Goal: Find specific page/section: Find specific page/section

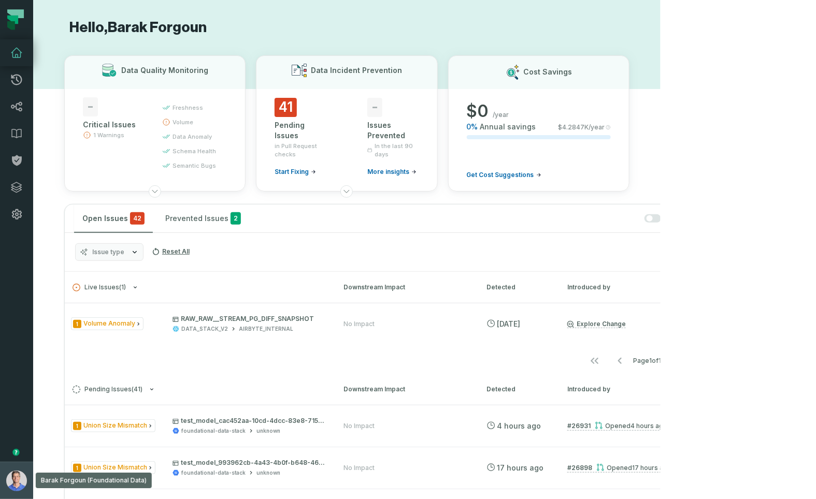
click at [20, 468] on button "Barak Forgoun (Foundational Data) barak@foundational.io" at bounding box center [16, 480] width 33 height 37
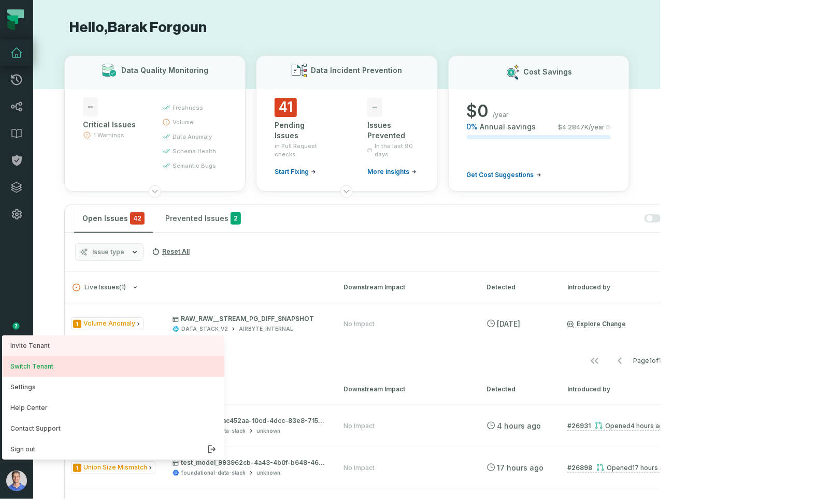
click at [59, 361] on button "Switch Tenant" at bounding box center [113, 366] width 222 height 21
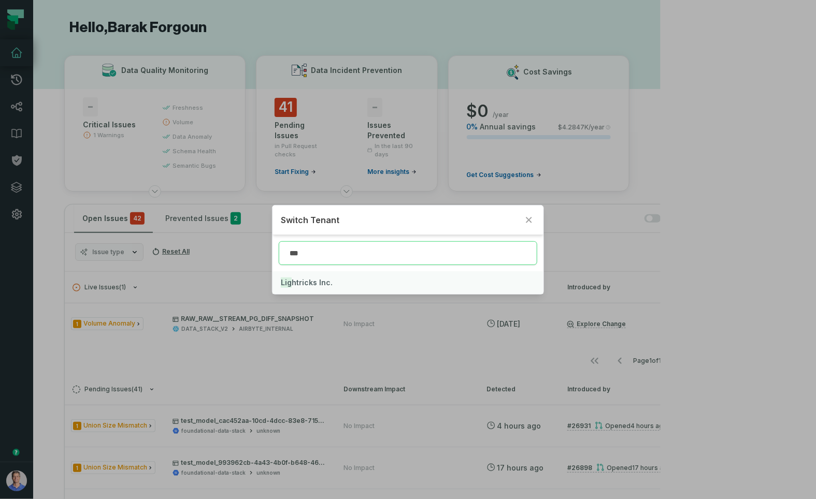
type input "***"
click at [317, 280] on span "Lig htricks Inc." at bounding box center [307, 282] width 52 height 9
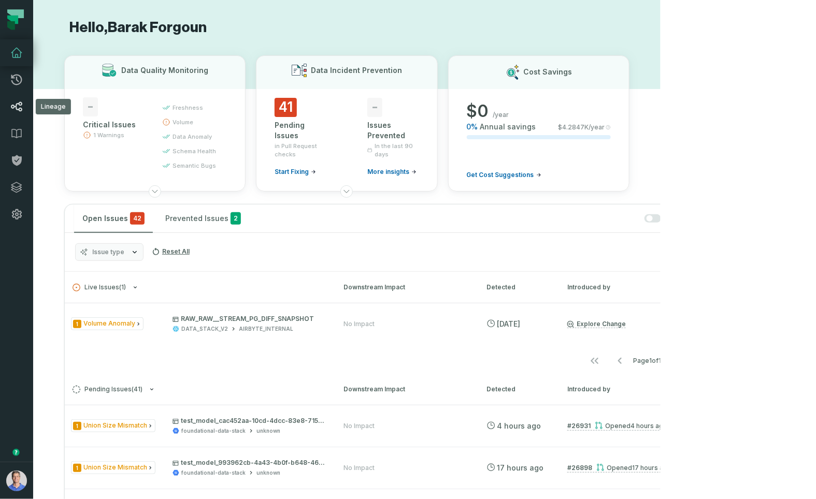
click at [16, 101] on icon at bounding box center [16, 107] width 12 height 12
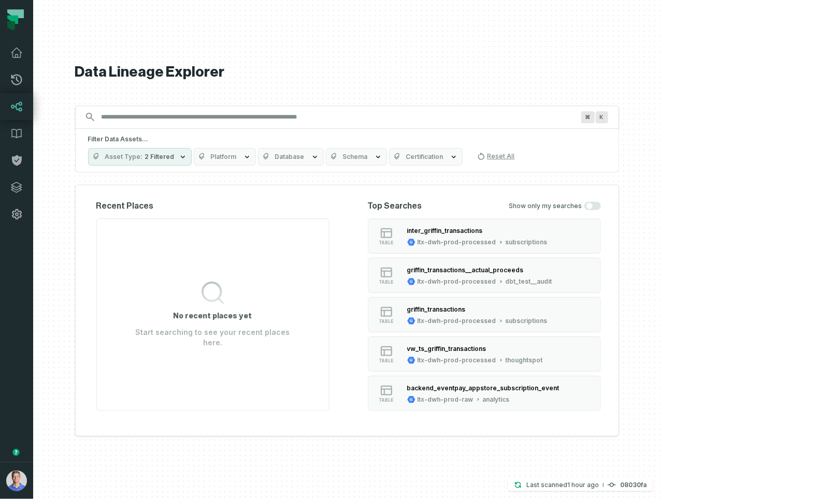
click at [237, 159] on span "Platform" at bounding box center [224, 157] width 26 height 8
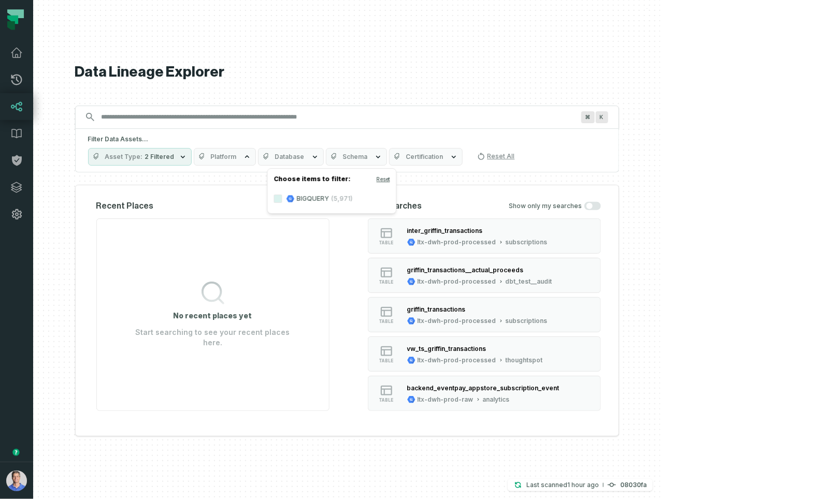
click at [237, 159] on span "Platform" at bounding box center [224, 157] width 26 height 8
click at [175, 156] on span "2 Filtered" at bounding box center [160, 157] width 30 height 8
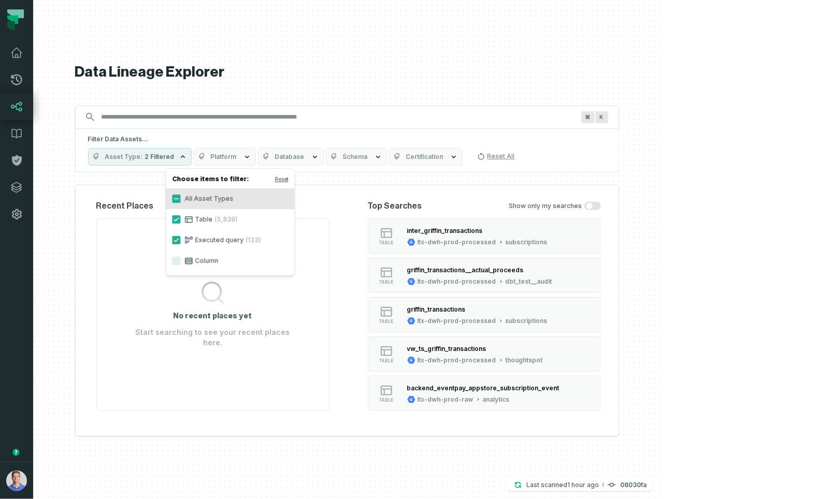
click at [237, 161] on span "Platform" at bounding box center [224, 157] width 26 height 8
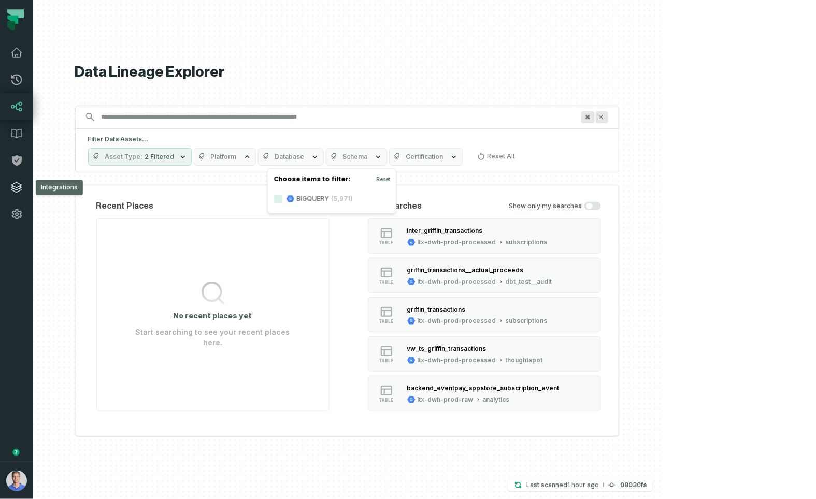
click at [18, 194] on link "Integrations" at bounding box center [16, 187] width 33 height 27
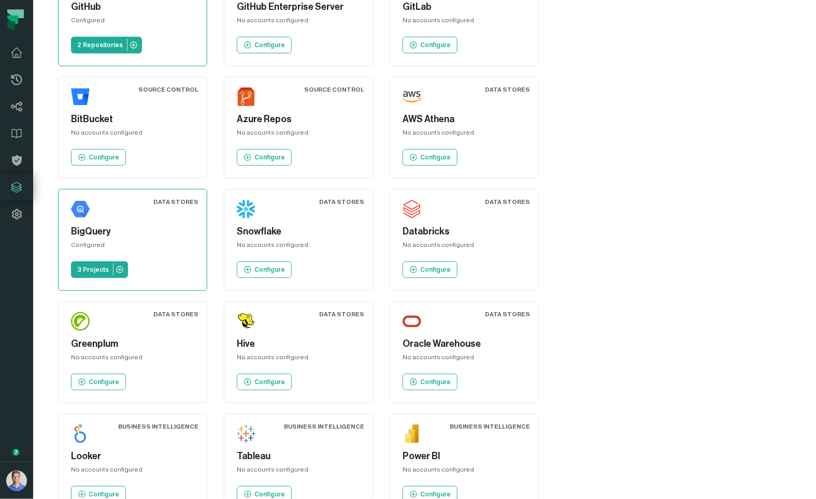
scroll to position [340, 0]
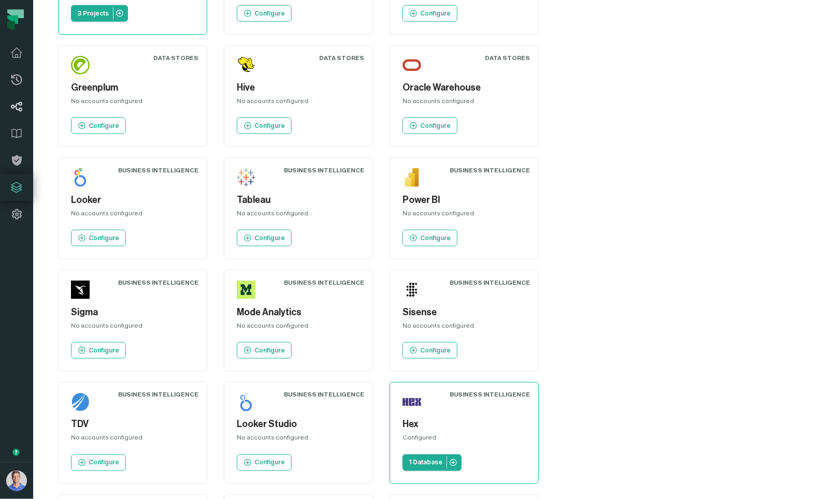
click at [17, 98] on link "Lineage" at bounding box center [16, 106] width 33 height 27
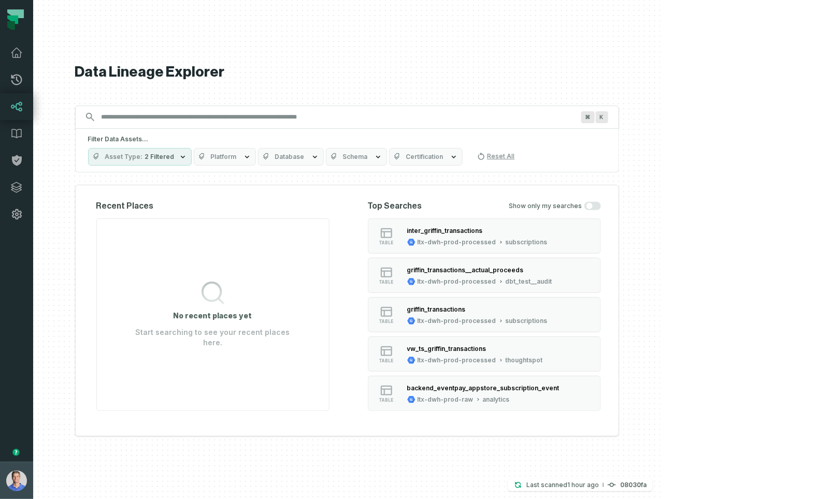
click at [19, 484] on img "button" at bounding box center [16, 481] width 21 height 21
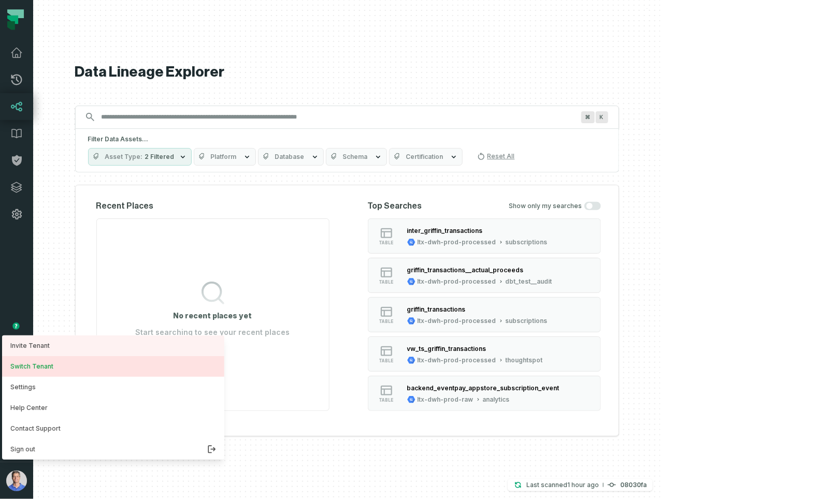
click at [52, 366] on button "Switch Tenant" at bounding box center [113, 366] width 222 height 21
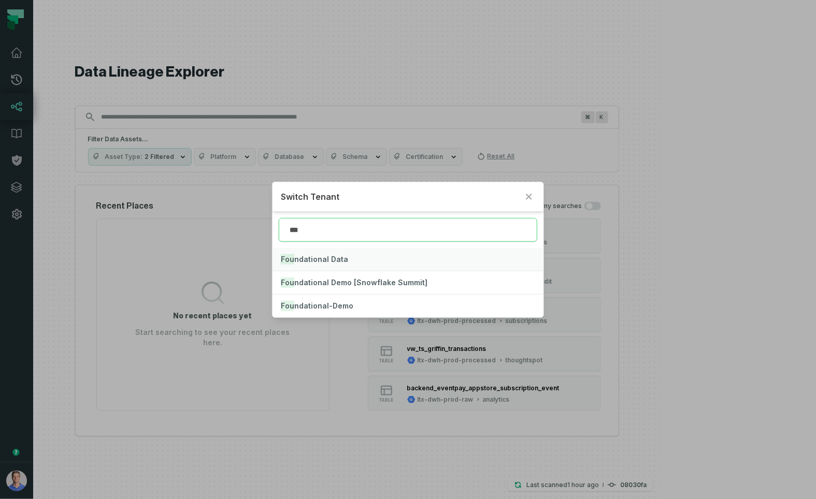
type input "***"
click at [336, 265] on button "Fou ndational Data" at bounding box center [408, 259] width 271 height 23
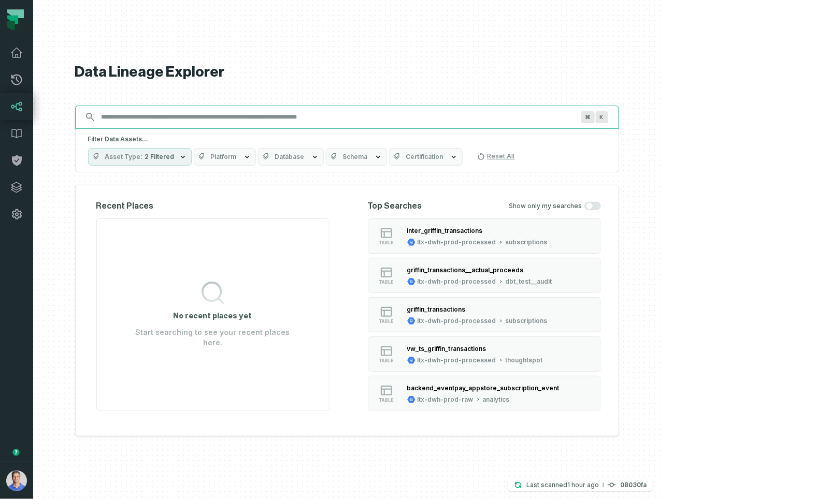
click at [248, 110] on input "Discovery Provider cmdk menu" at bounding box center [337, 117] width 485 height 17
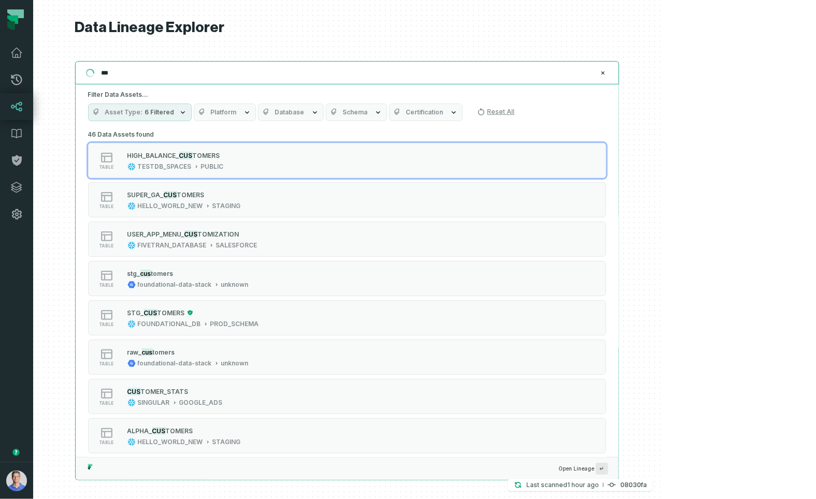
type input "***"
click at [256, 112] on button "Platform" at bounding box center [225, 113] width 62 height 18
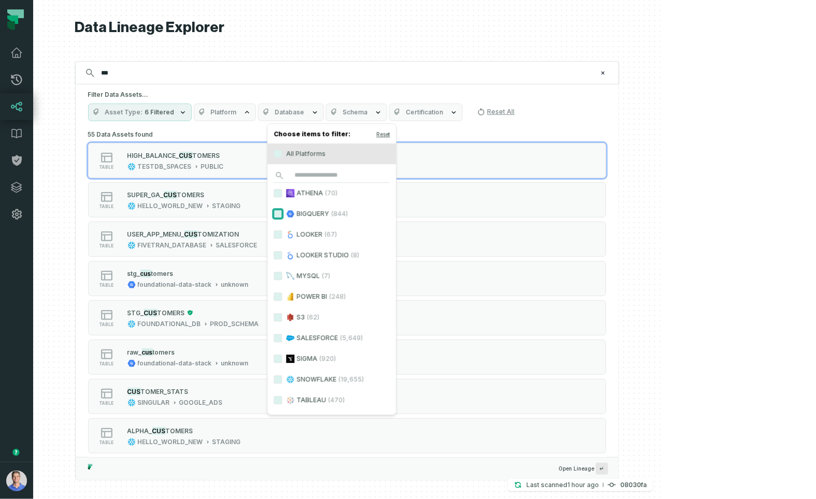
click at [278, 213] on button "BIGQUERY (844)" at bounding box center [278, 214] width 8 height 8
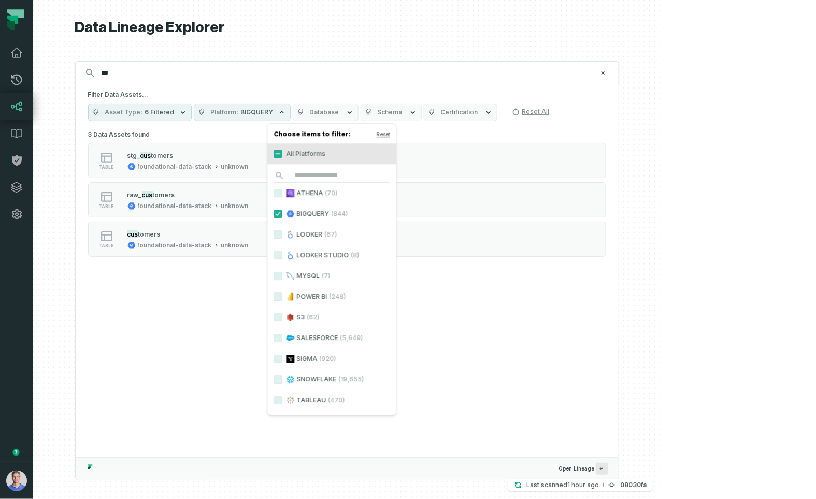
click at [661, 113] on div at bounding box center [346, 249] width 627 height 499
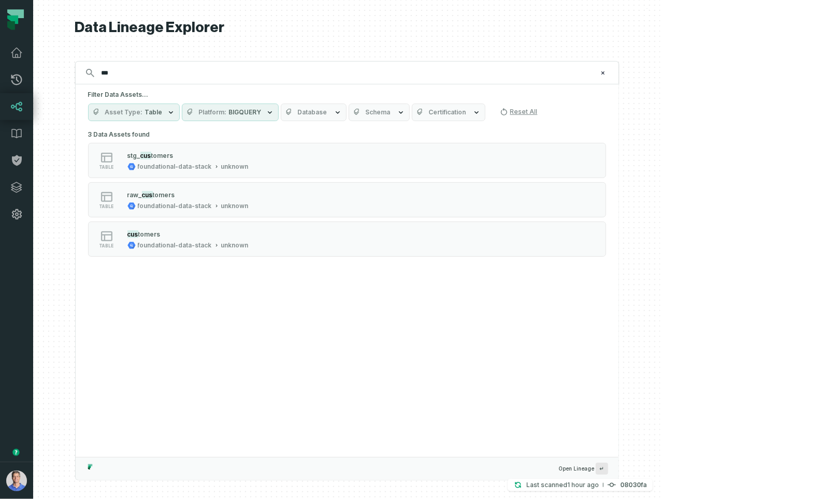
click at [285, 121] on div "Filter Data Assets... Asset Type Table Platform BIGQUERY Database Schema Certif…" at bounding box center [347, 105] width 543 height 43
click at [227, 115] on span "Platform" at bounding box center [213, 112] width 28 height 8
click at [371, 133] on button "Reset" at bounding box center [371, 134] width 13 height 8
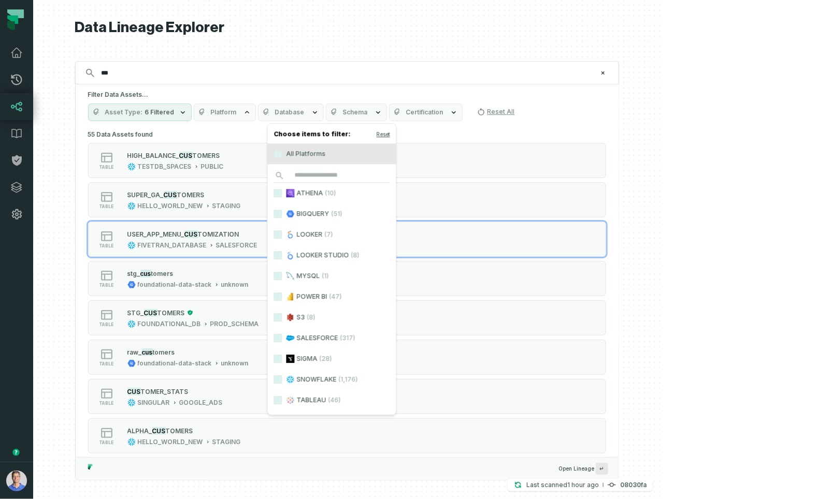
click at [661, 177] on div at bounding box center [346, 249] width 627 height 499
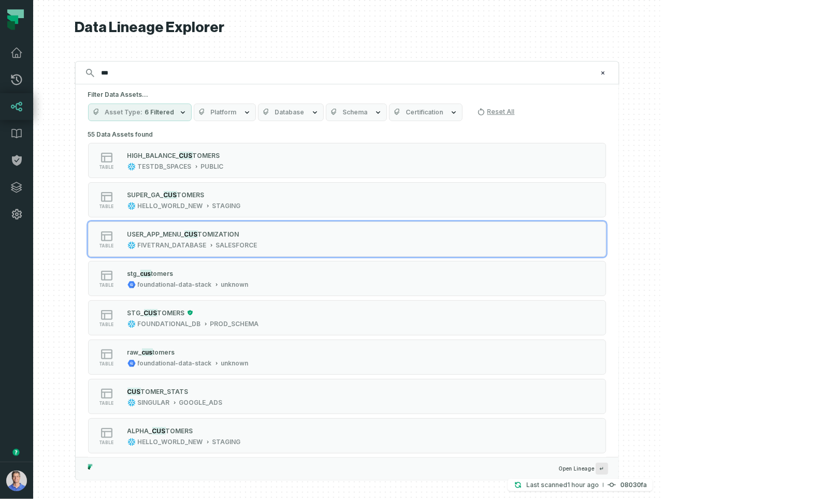
click at [606, 118] on div "Asset Type 6 Filtered Platform Database Schema Certification Reset All" at bounding box center [347, 113] width 518 height 18
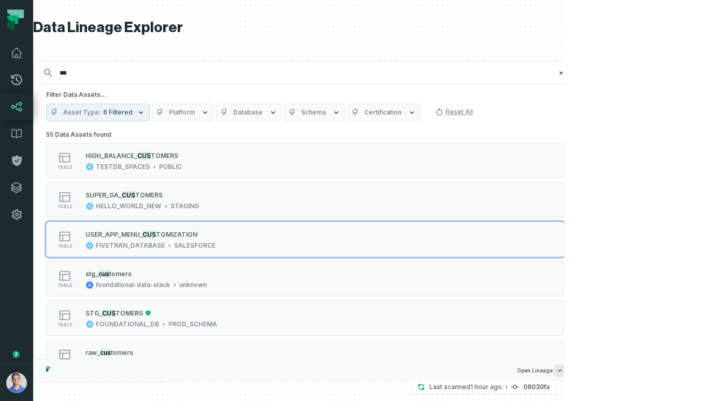
click at [564, 39] on div at bounding box center [298, 200] width 531 height 401
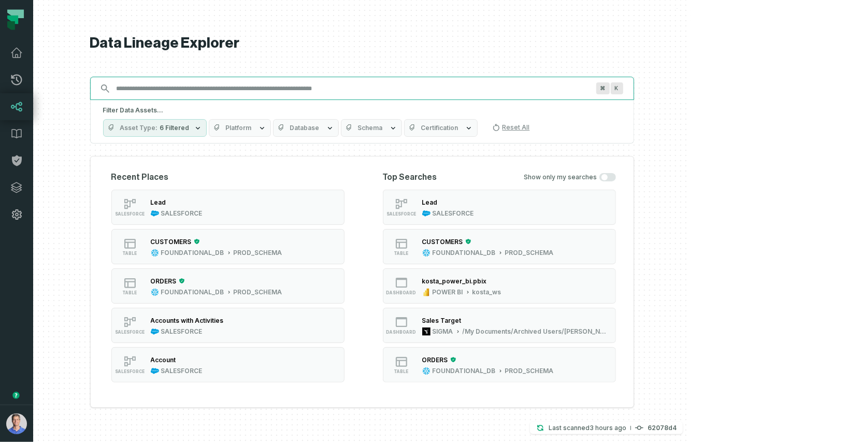
click at [248, 87] on input "Discovery Provider cmdk menu" at bounding box center [352, 88] width 485 height 17
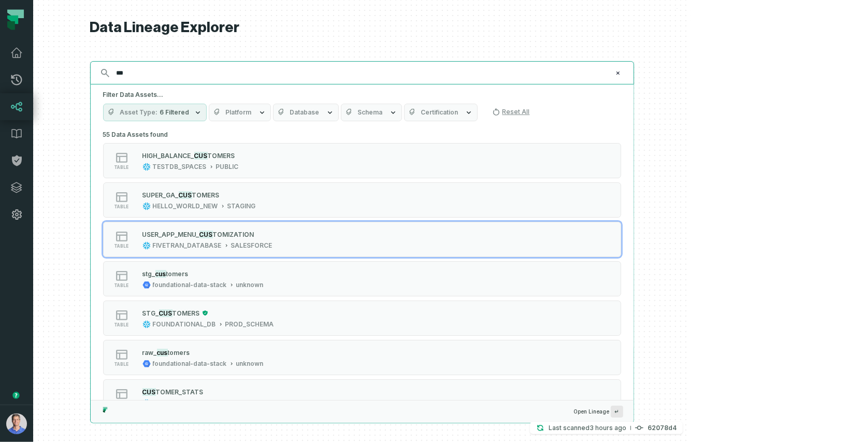
type input "***"
click at [271, 112] on button "Platform" at bounding box center [240, 113] width 62 height 18
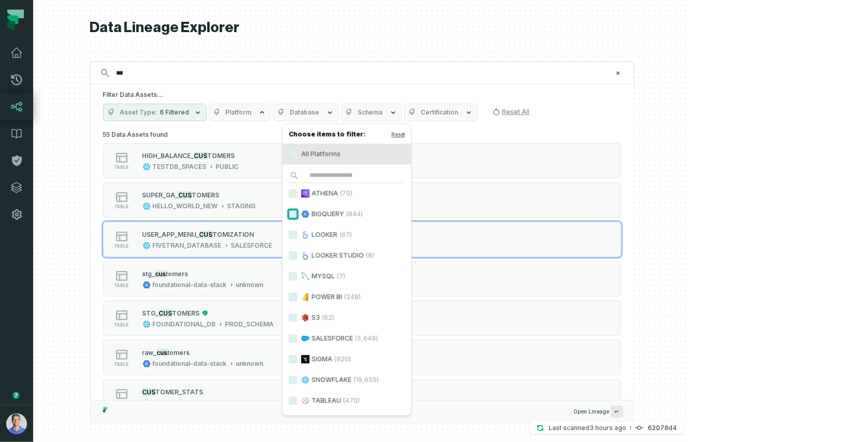
click at [294, 216] on button "BIGQUERY (844)" at bounding box center [293, 214] width 8 height 8
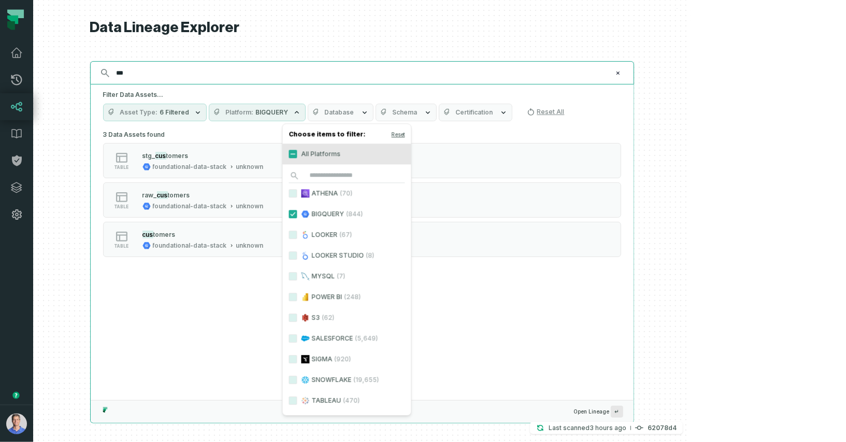
click at [377, 76] on input "***" at bounding box center [361, 73] width 502 height 17
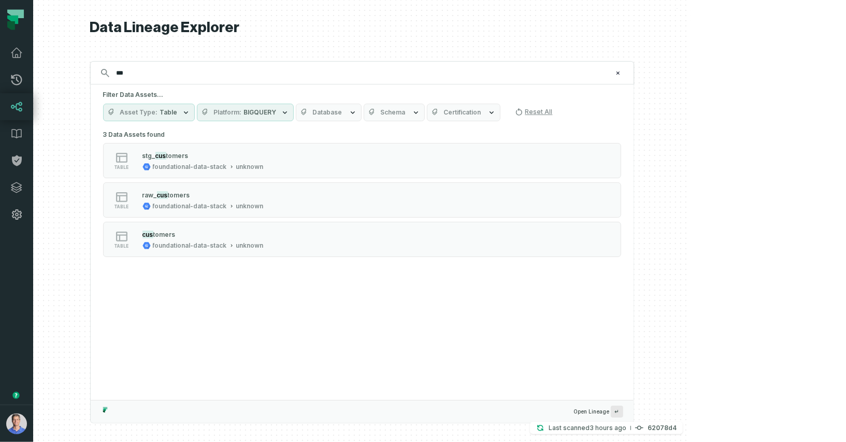
click at [342, 112] on span "Database" at bounding box center [328, 112] width 30 height 8
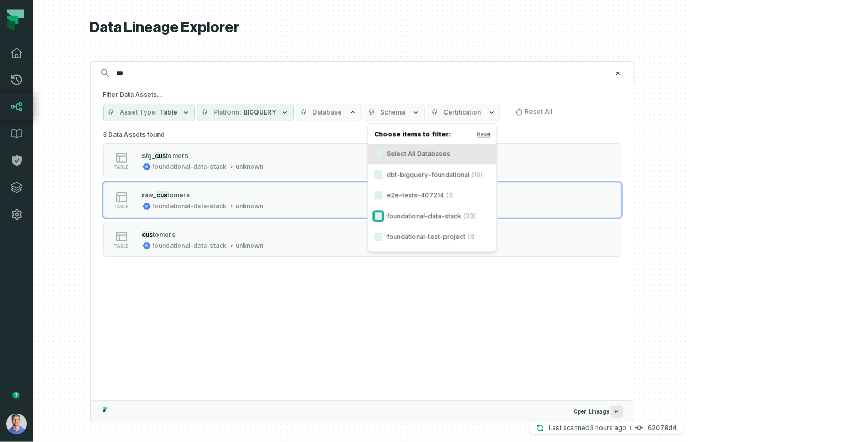
click at [381, 215] on button "foundational-data-stack (33)" at bounding box center [378, 216] width 8 height 8
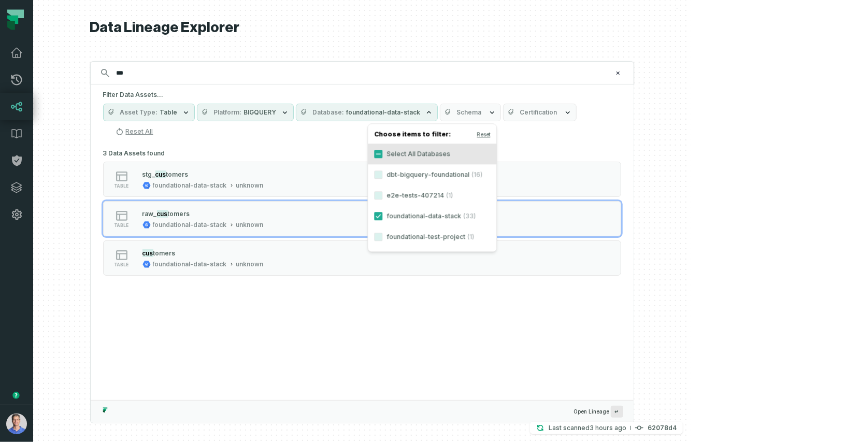
click at [518, 138] on div "Asset Type Table Platform BIGQUERY Database foundational-data-stack Schema Cert…" at bounding box center [362, 122] width 518 height 36
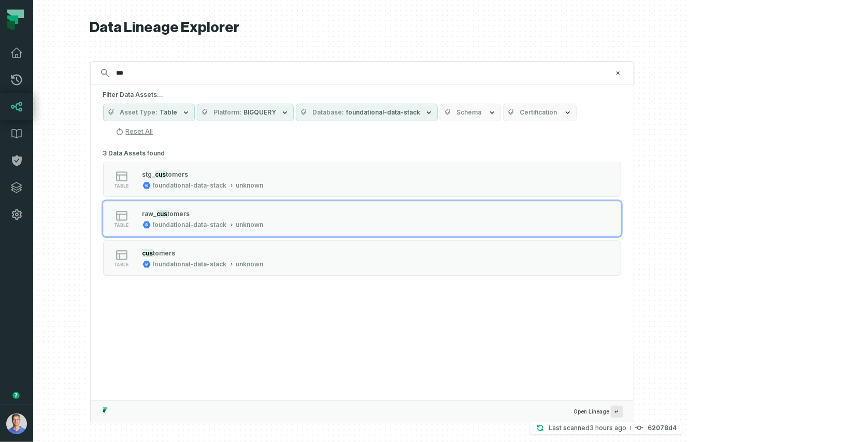
click at [421, 108] on span "foundational-data-stack" at bounding box center [384, 112] width 74 height 8
click at [479, 133] on button "Reset" at bounding box center [483, 134] width 13 height 8
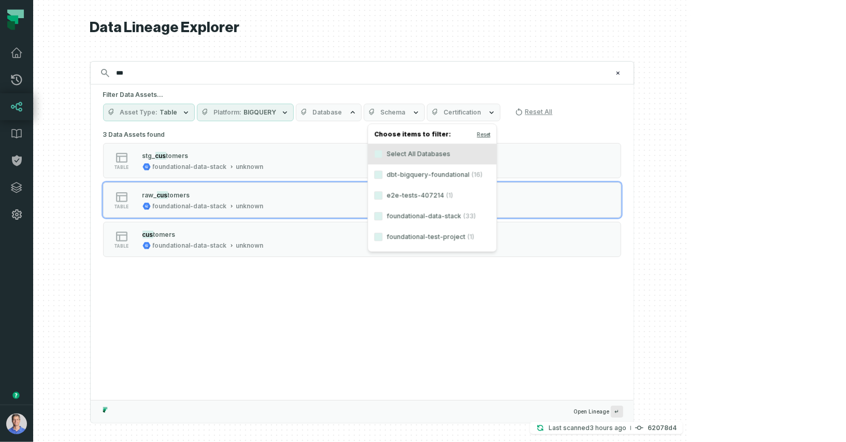
click at [289, 115] on icon "button" at bounding box center [285, 112] width 8 height 8
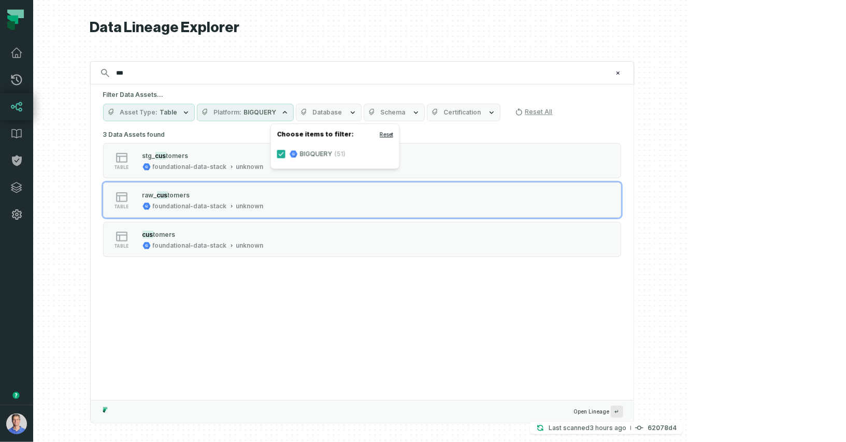
click at [387, 132] on button "Reset" at bounding box center [386, 134] width 13 height 8
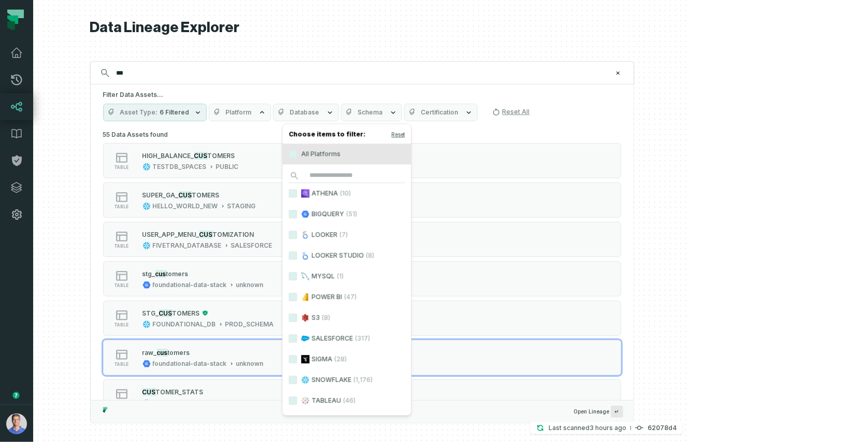
drag, startPoint x: 440, startPoint y: 137, endPoint x: 431, endPoint y: 130, distance: 11.9
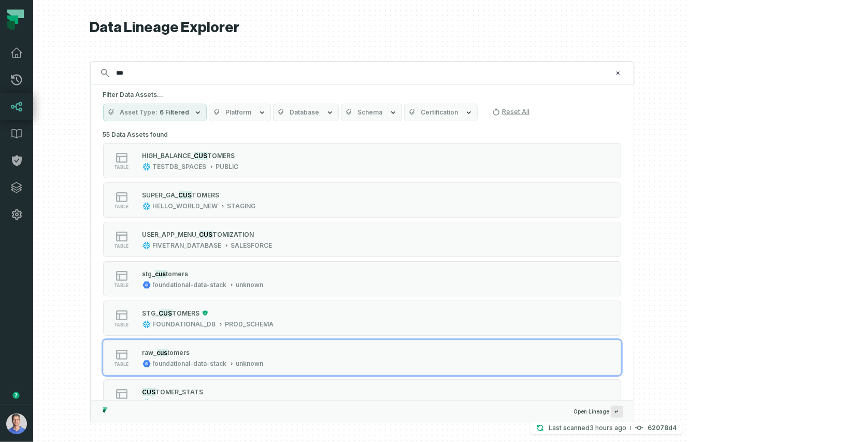
click at [339, 113] on button "Database" at bounding box center [306, 113] width 66 height 18
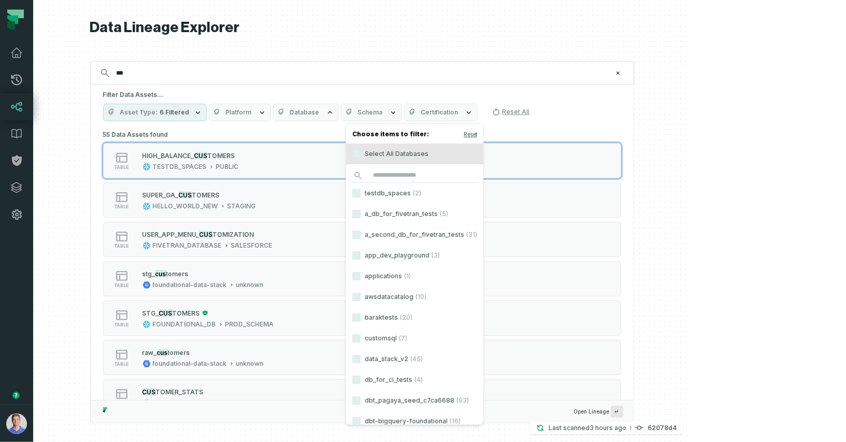
click at [252, 113] on span "Platform" at bounding box center [239, 112] width 26 height 8
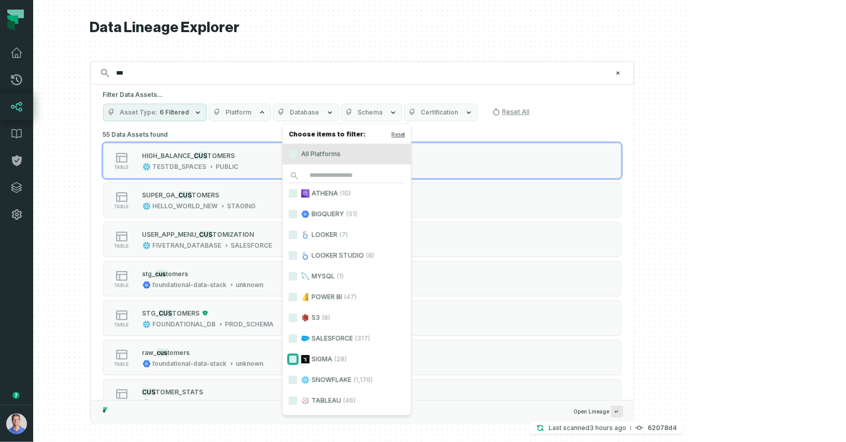
click at [294, 356] on button "SIGMA (28)" at bounding box center [293, 359] width 8 height 8
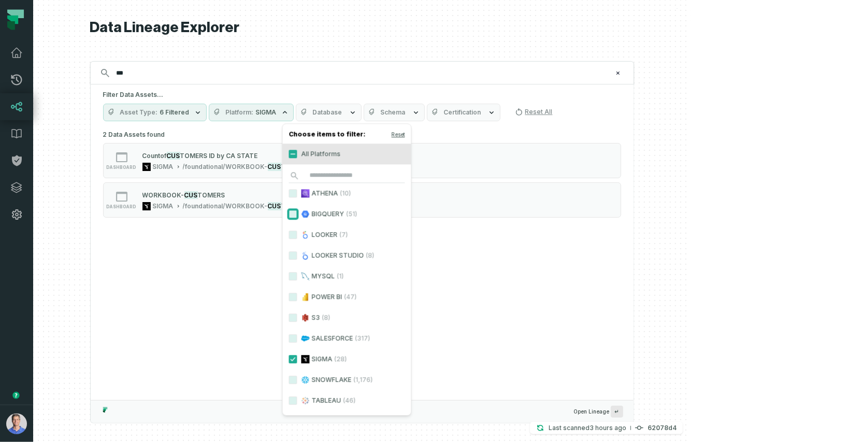
click at [290, 210] on button "BIGQUERY (51)" at bounding box center [293, 214] width 8 height 8
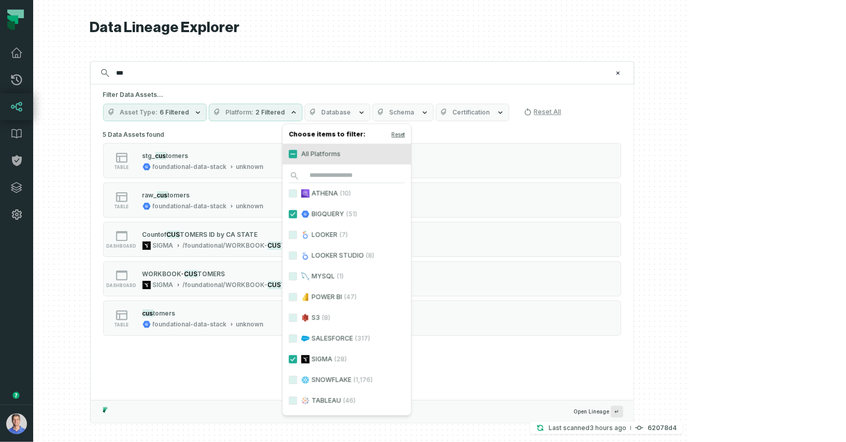
click at [351, 115] on span "Database" at bounding box center [337, 112] width 30 height 8
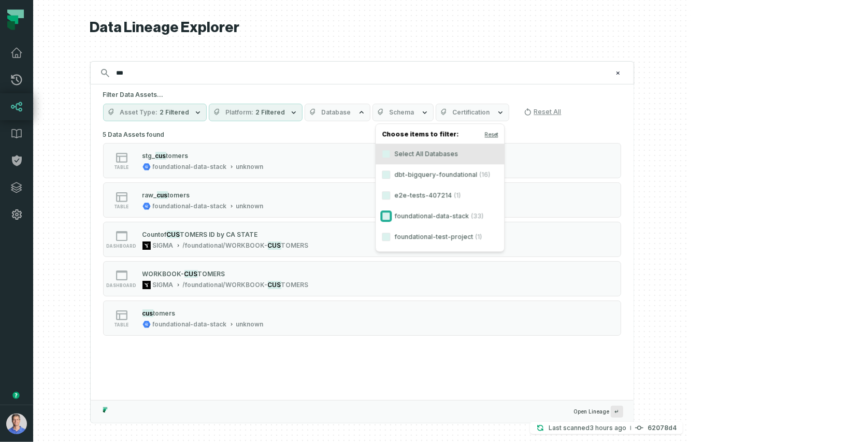
click at [388, 217] on button "foundational-data-stack (33)" at bounding box center [386, 216] width 8 height 8
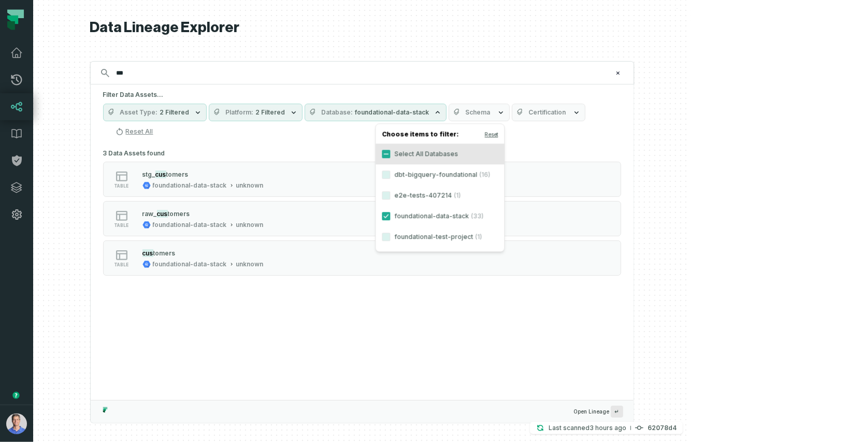
click at [491, 113] on span "Schema" at bounding box center [478, 112] width 25 height 8
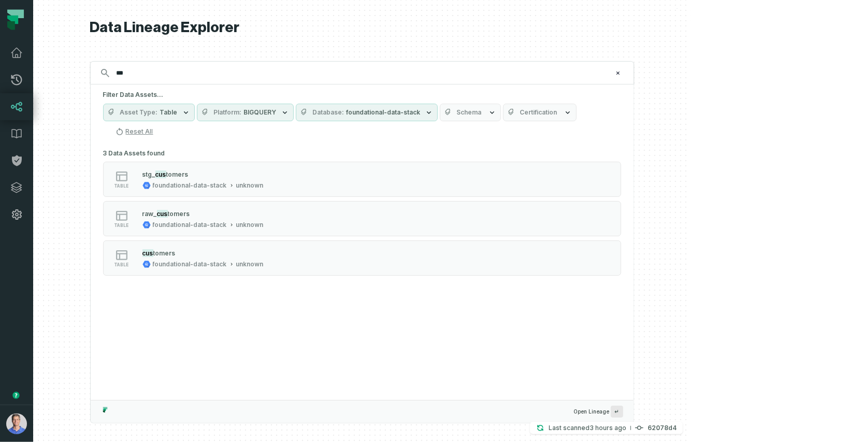
click at [482, 142] on div "Filter Data Assets... Asset Type Table Platform BIGQUERY Database foundational-…" at bounding box center [362, 115] width 543 height 62
click at [158, 133] on button "Reset All" at bounding box center [134, 131] width 46 height 17
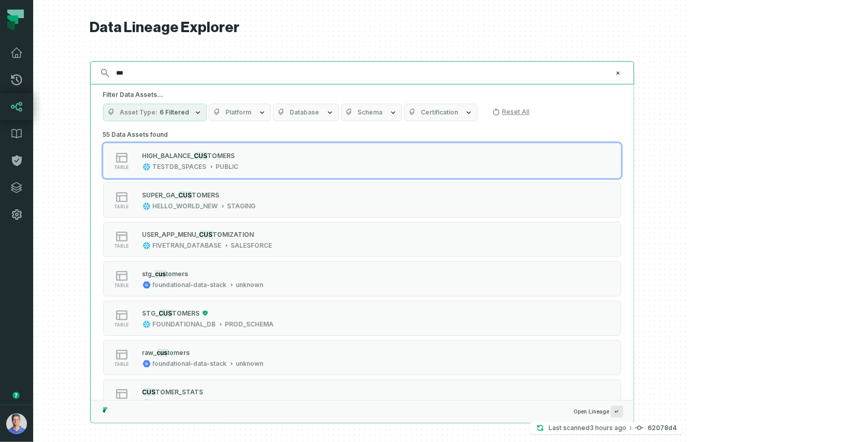
click at [258, 79] on input "***" at bounding box center [361, 73] width 502 height 17
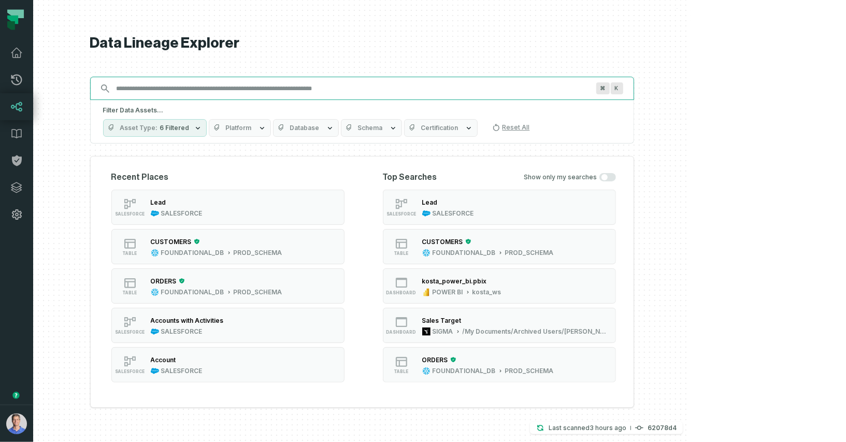
click at [269, 90] on input "Discovery Provider cmdk menu" at bounding box center [352, 88] width 485 height 17
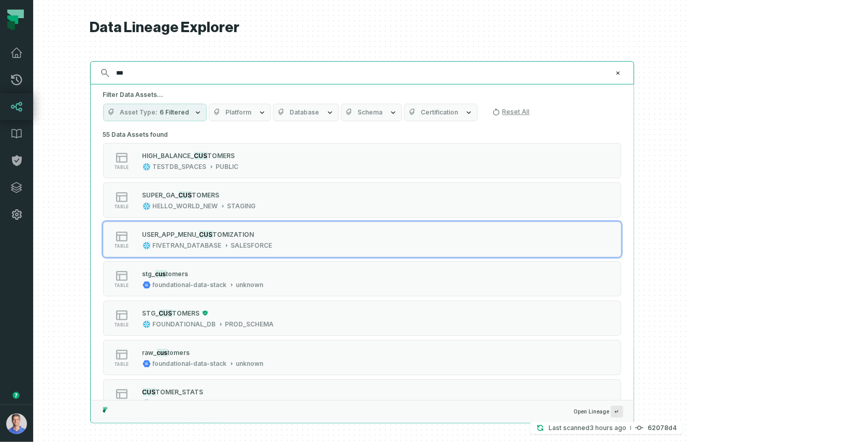
type input "***"
click at [339, 114] on button "Database" at bounding box center [306, 113] width 66 height 18
click at [383, 116] on span "Schema" at bounding box center [370, 112] width 25 height 8
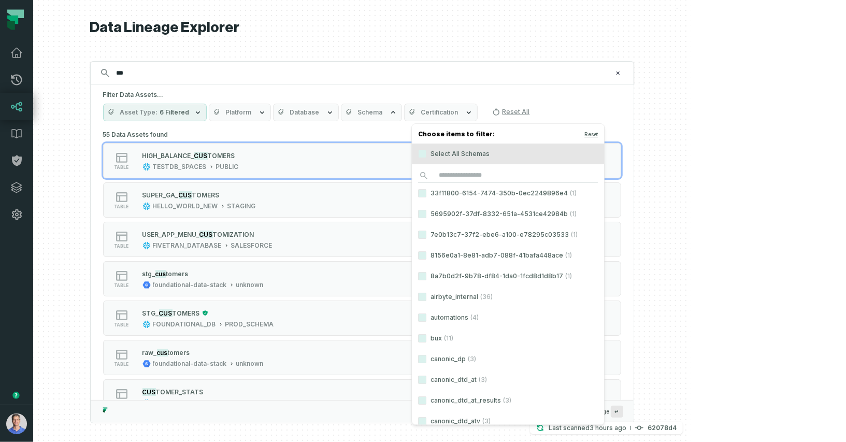
click at [271, 112] on button "Platform" at bounding box center [240, 113] width 62 height 18
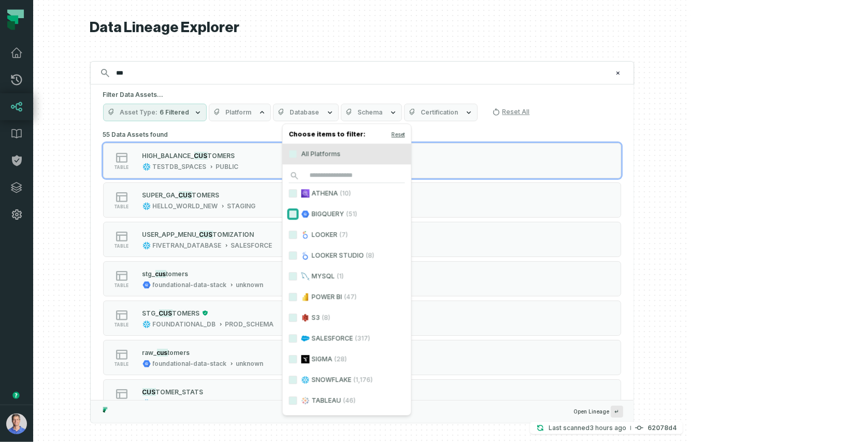
click at [294, 214] on button "BIGQUERY (51)" at bounding box center [293, 214] width 8 height 8
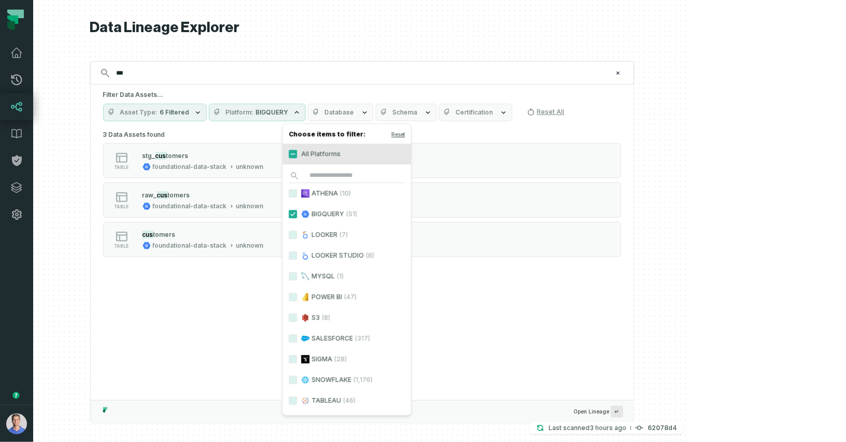
click at [374, 116] on button "Database" at bounding box center [341, 113] width 66 height 18
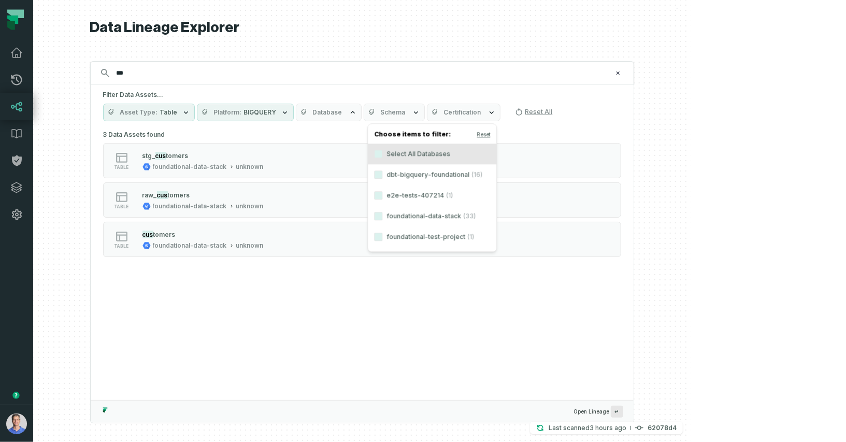
click at [406, 116] on span "Schema" at bounding box center [393, 112] width 25 height 8
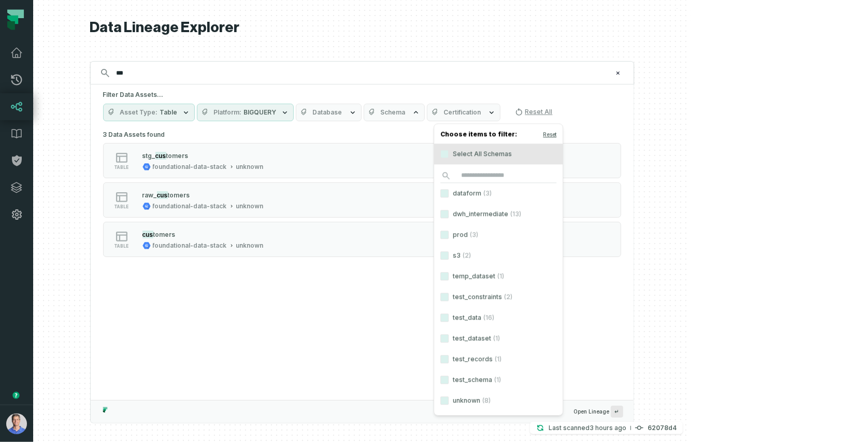
click at [362, 112] on button "Database" at bounding box center [329, 113] width 66 height 18
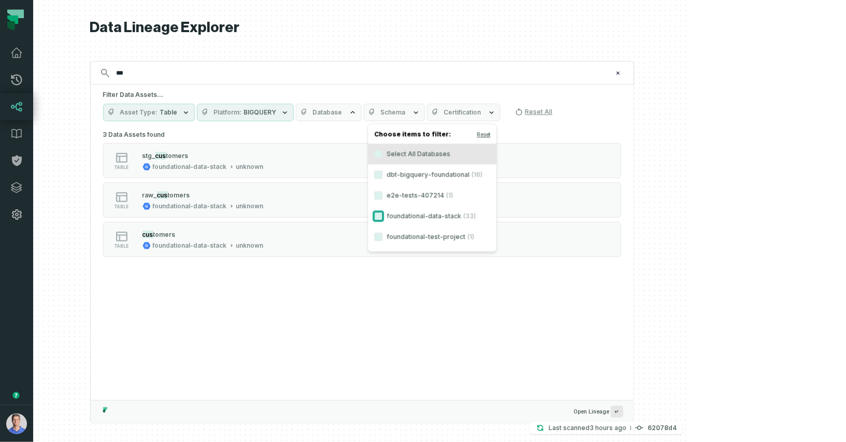
click at [380, 216] on button "foundational-data-stack (33)" at bounding box center [378, 216] width 8 height 8
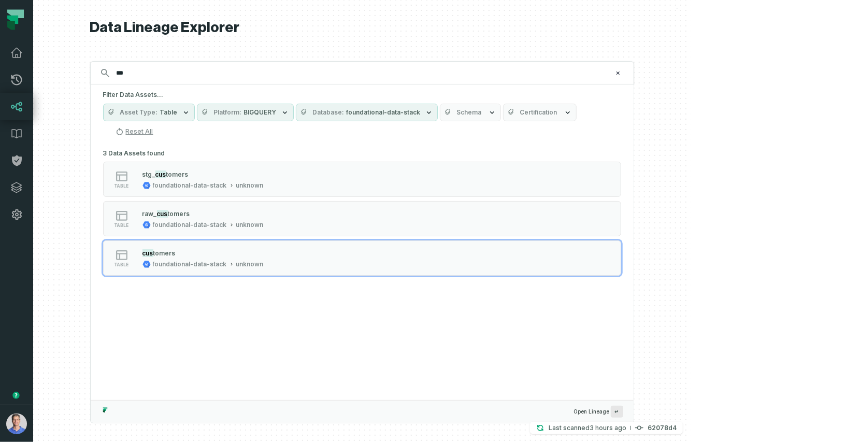
click at [294, 107] on button "Platform BIGQUERY" at bounding box center [245, 113] width 97 height 18
click at [381, 131] on button "Reset" at bounding box center [386, 134] width 13 height 8
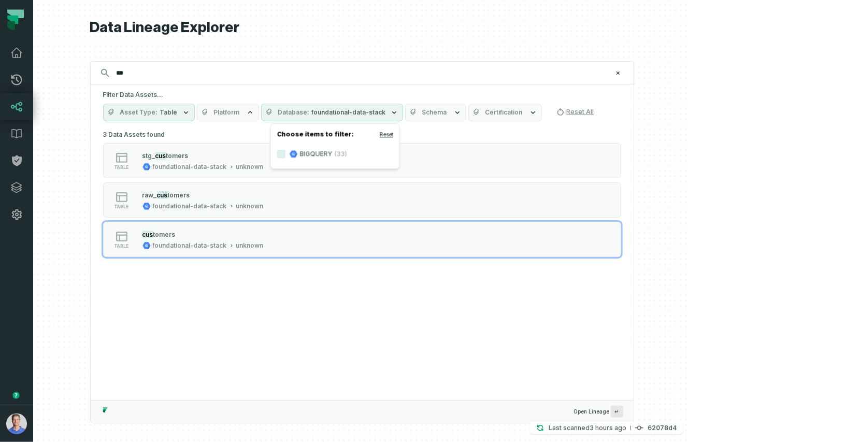
click at [384, 134] on button "Reset" at bounding box center [386, 134] width 13 height 8
click at [691, 135] on div at bounding box center [362, 221] width 658 height 442
click at [259, 113] on button "Platform" at bounding box center [228, 113] width 62 height 18
click at [386, 111] on span "foundational-data-stack" at bounding box center [349, 112] width 74 height 8
click at [450, 131] on button "Reset" at bounding box center [449, 134] width 13 height 8
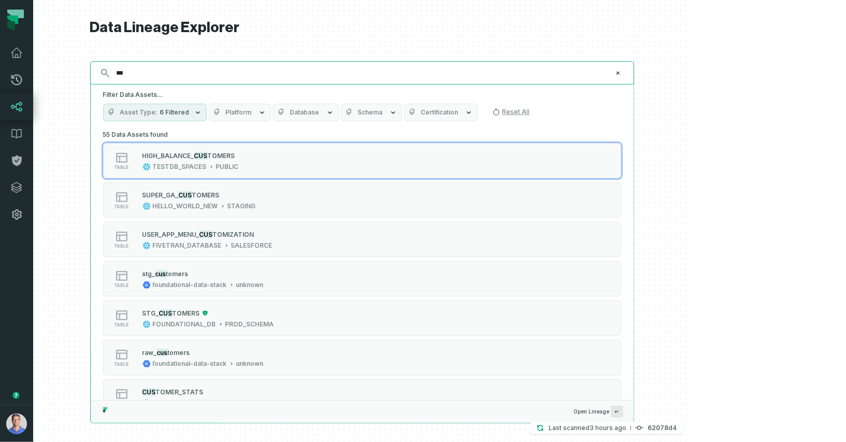
click at [279, 72] on input "***" at bounding box center [361, 73] width 502 height 17
click at [278, 72] on input "***" at bounding box center [361, 73] width 502 height 17
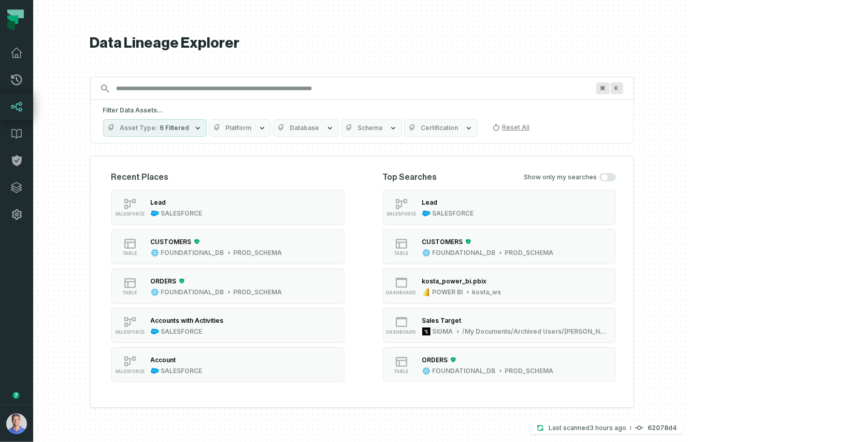
click at [320, 126] on span "Database" at bounding box center [305, 128] width 30 height 8
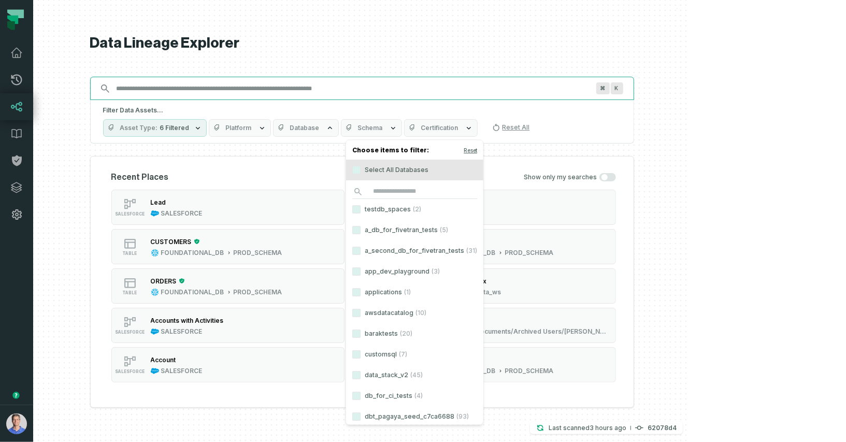
click at [271, 92] on input "Discovery Provider cmdk menu" at bounding box center [352, 88] width 485 height 17
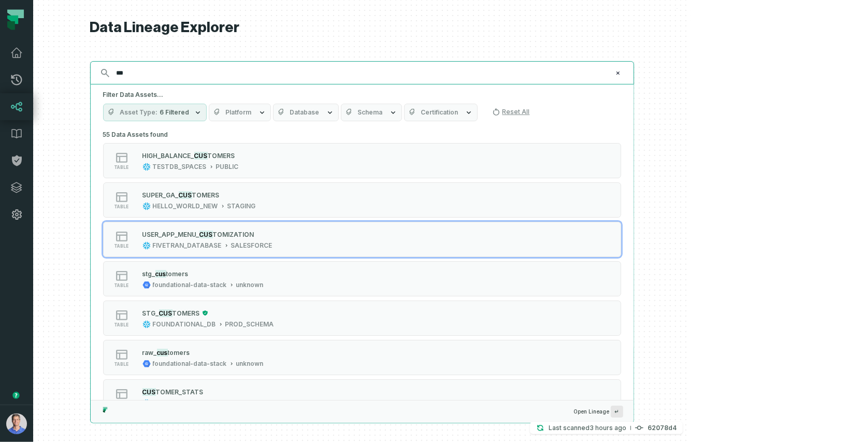
type input "***"
click at [339, 114] on button "Database" at bounding box center [306, 113] width 66 height 18
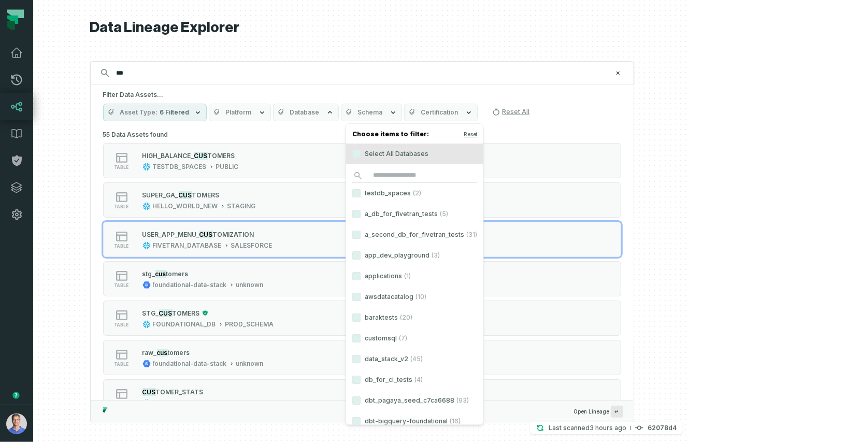
scroll to position [777, 0]
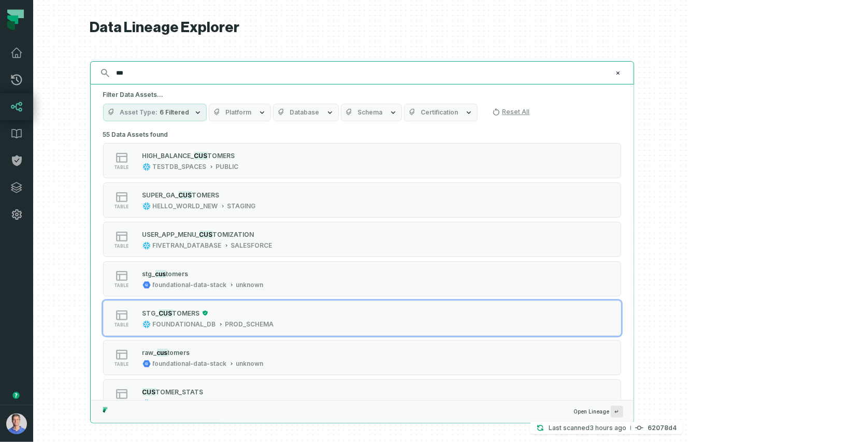
click at [295, 67] on input "***" at bounding box center [361, 73] width 502 height 17
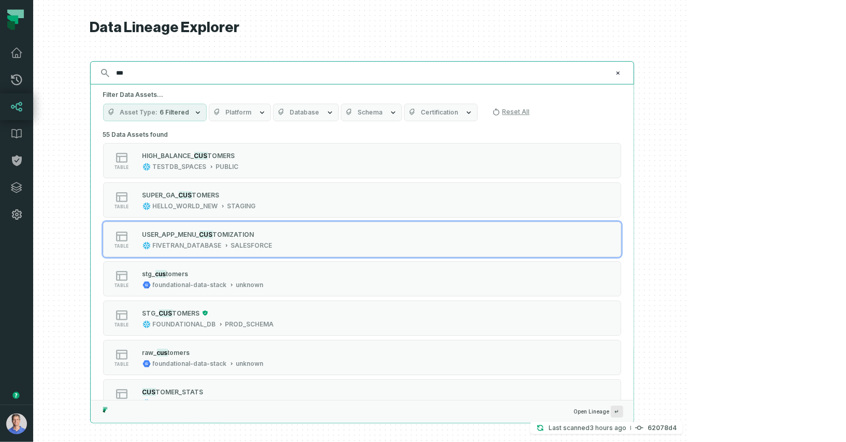
type input "***"
click at [334, 108] on icon "button" at bounding box center [330, 112] width 8 height 8
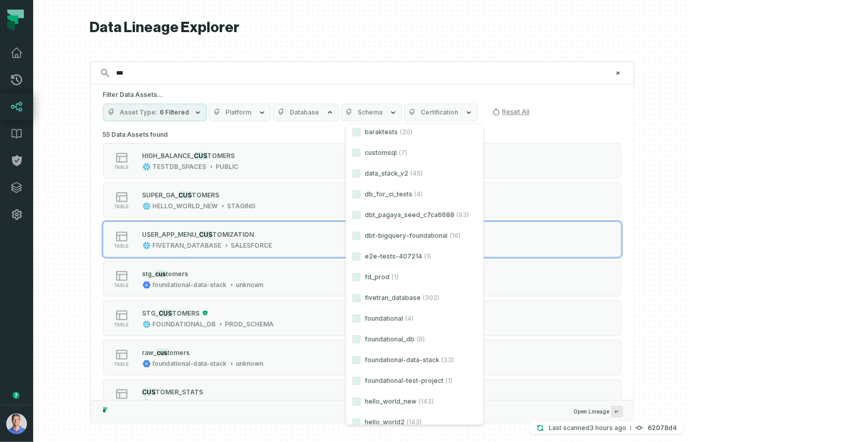
scroll to position [0, 0]
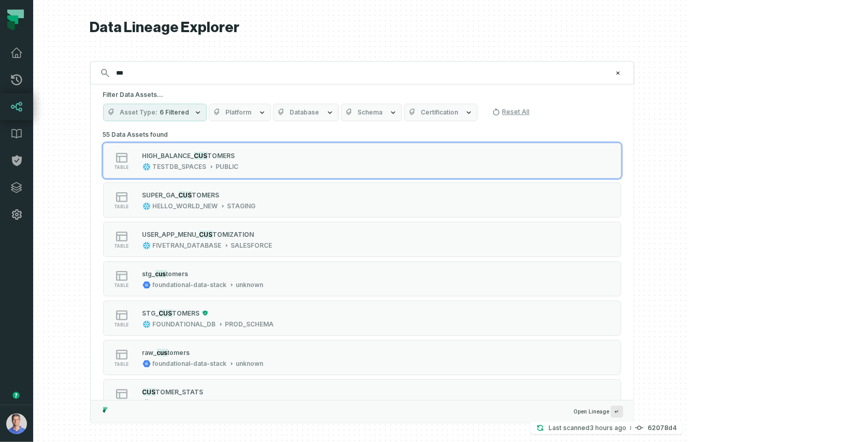
click at [252, 114] on span "Platform" at bounding box center [239, 112] width 26 height 8
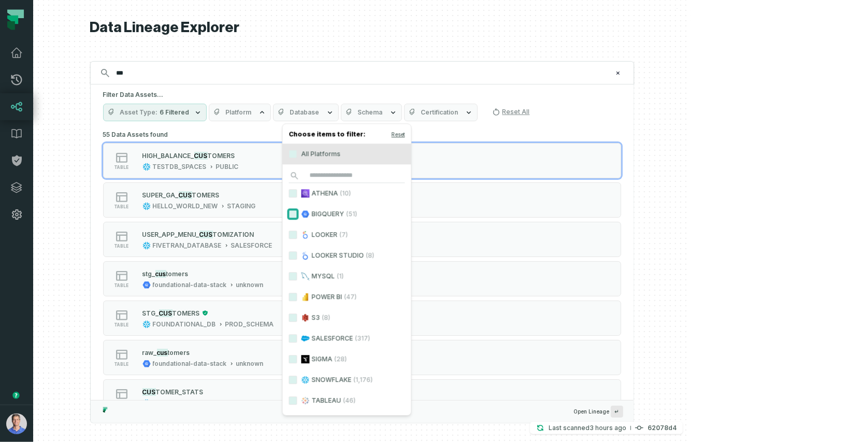
click at [293, 212] on button "BIGQUERY (51)" at bounding box center [293, 214] width 8 height 8
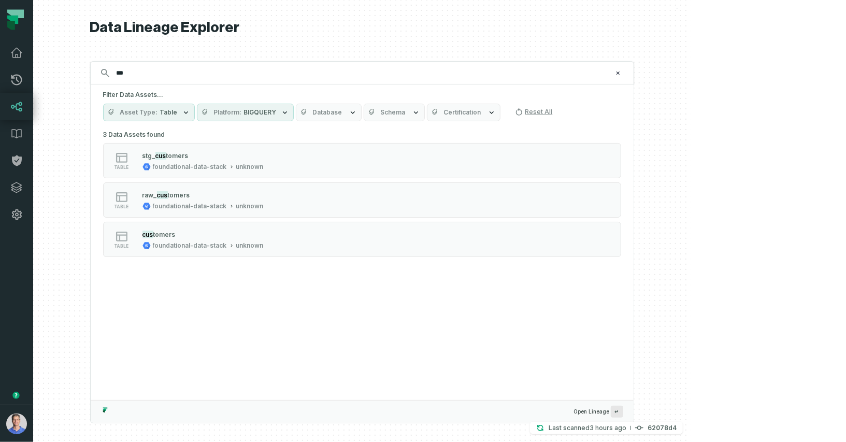
click at [342, 115] on span "Database" at bounding box center [328, 112] width 30 height 8
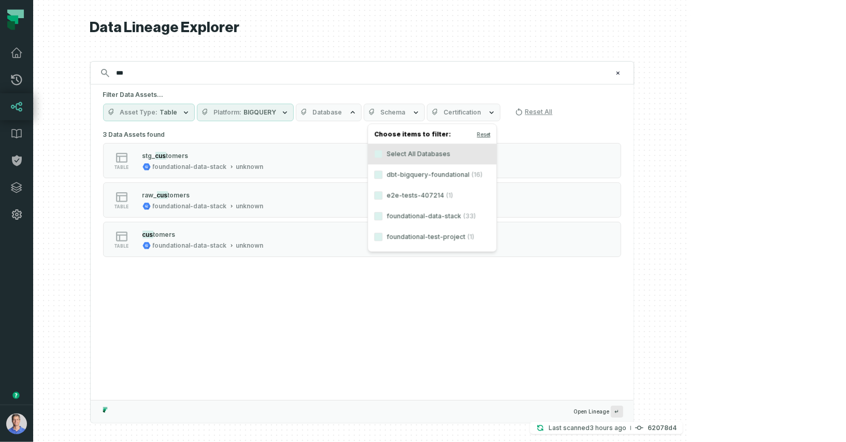
click at [277, 112] on span "BIGQUERY" at bounding box center [260, 112] width 33 height 8
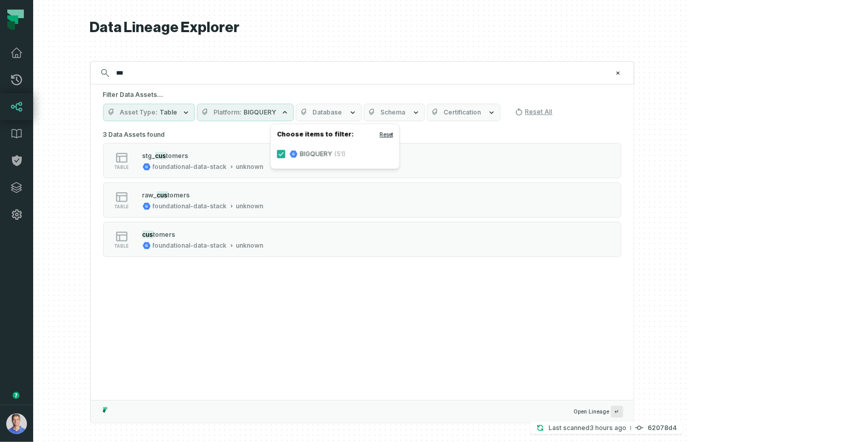
click at [388, 133] on button "Reset" at bounding box center [386, 134] width 13 height 8
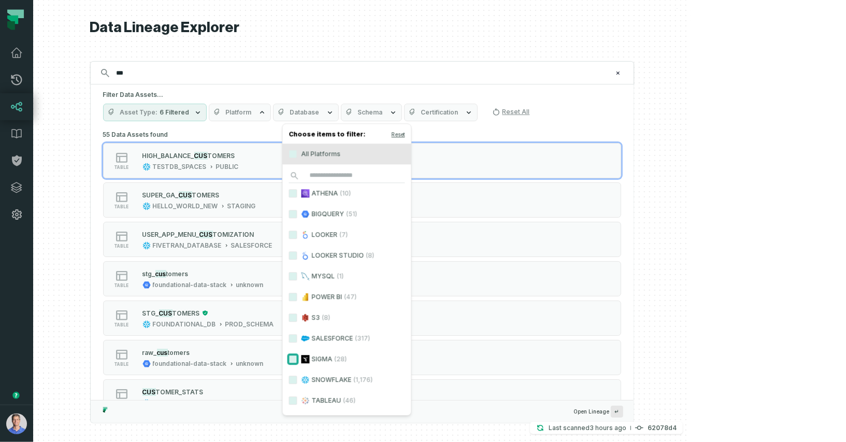
click at [291, 358] on button "SIGMA (28)" at bounding box center [293, 359] width 8 height 8
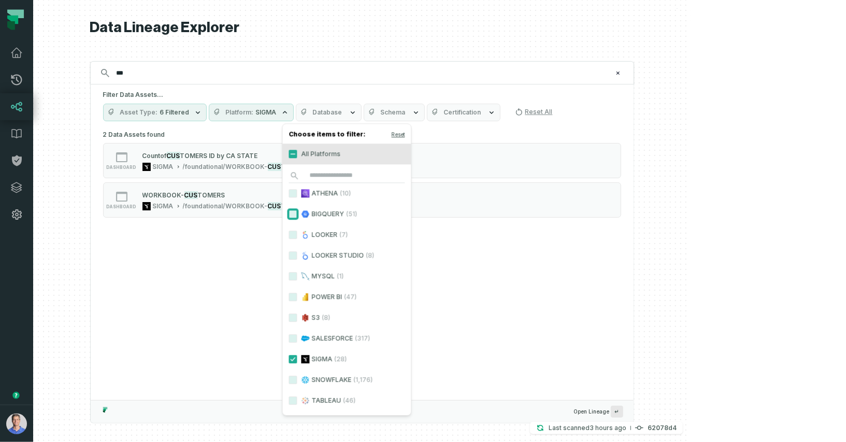
click at [293, 212] on button "BIGQUERY (51)" at bounding box center [293, 214] width 8 height 8
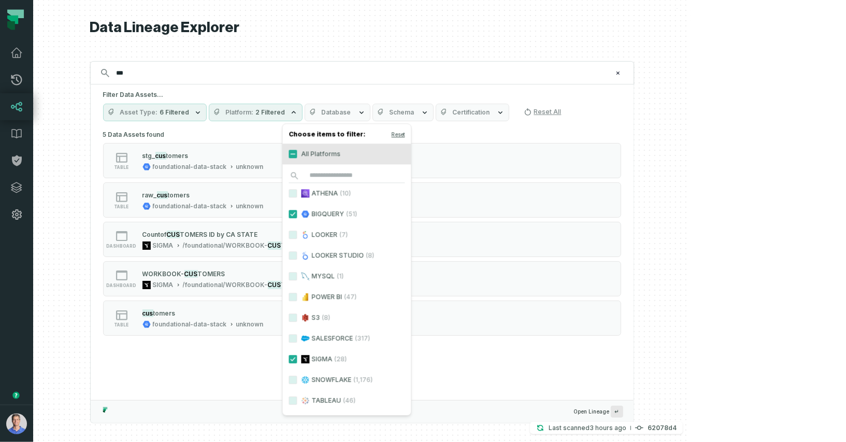
click at [370, 116] on button "Database" at bounding box center [338, 113] width 66 height 18
